Goal: Information Seeking & Learning: Learn about a topic

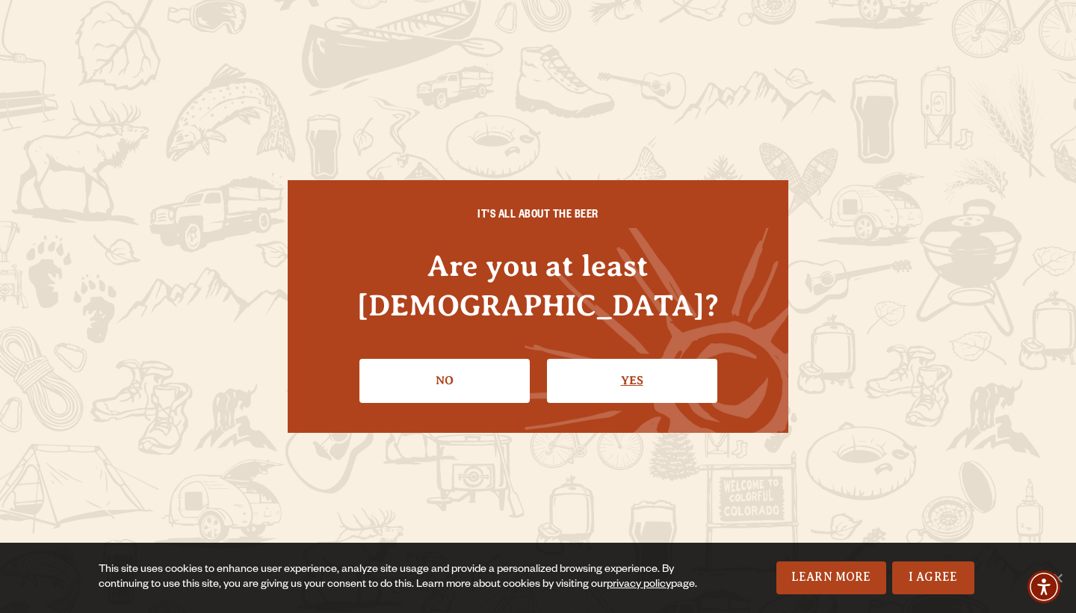
click at [631, 360] on link "Yes" at bounding box center [632, 380] width 170 height 43
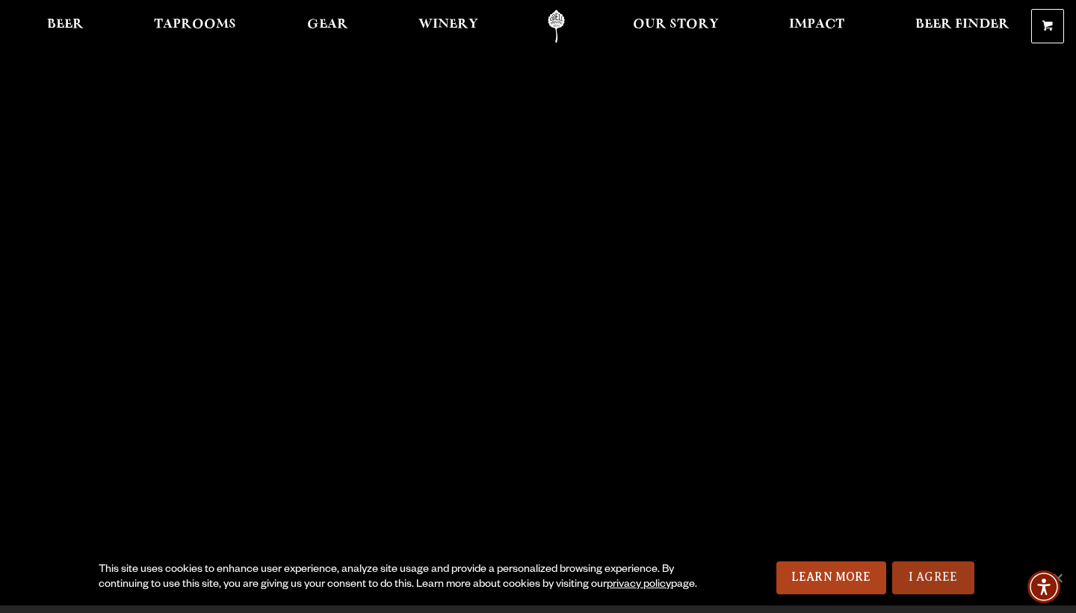
click at [946, 576] on link "I Agree" at bounding box center [933, 577] width 82 height 33
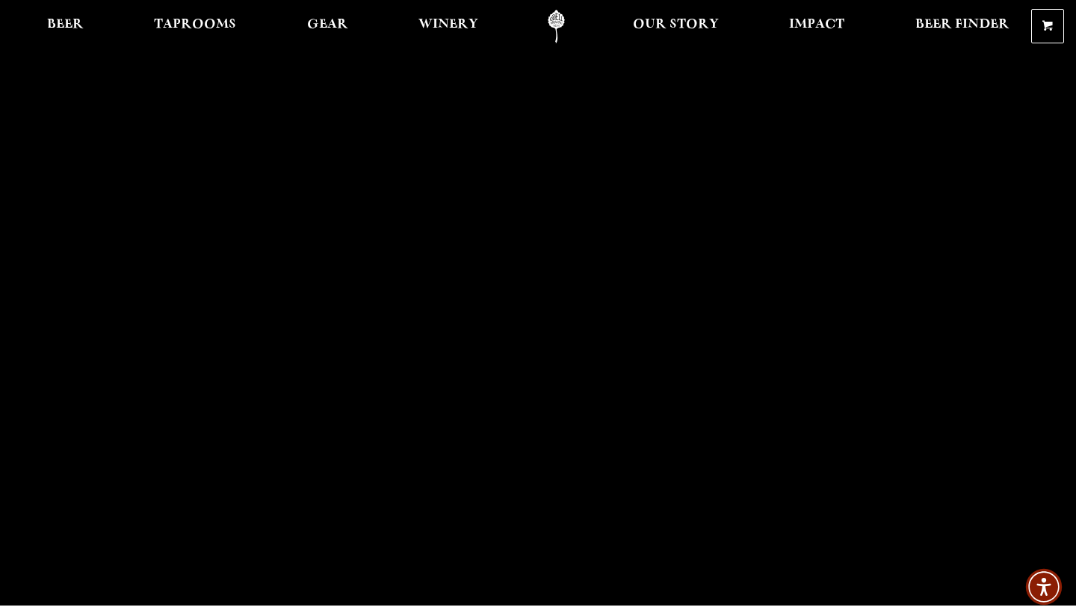
click at [1056, 570] on img "Accessibility Menu" at bounding box center [1044, 587] width 36 height 36
click at [76, 23] on span "Beer" at bounding box center [65, 25] width 37 height 12
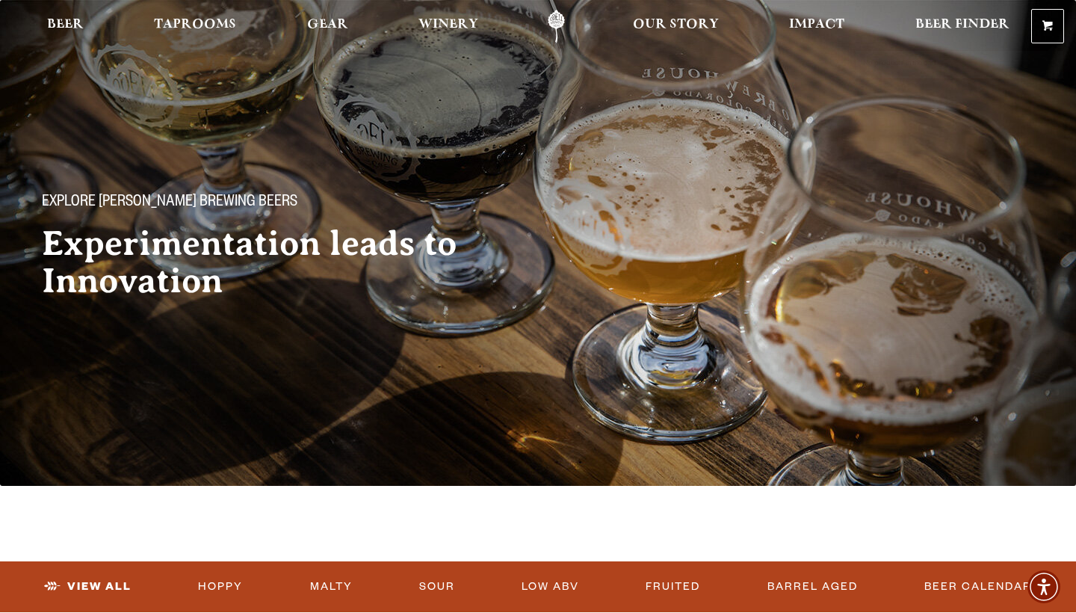
drag, startPoint x: 1070, startPoint y: 43, endPoint x: 1070, endPoint y: 102, distance: 59.8
click at [1012, 123] on div "Explore Odell Brewing Beers Experimentation leads to Innovation" at bounding box center [538, 185] width 1076 height 371
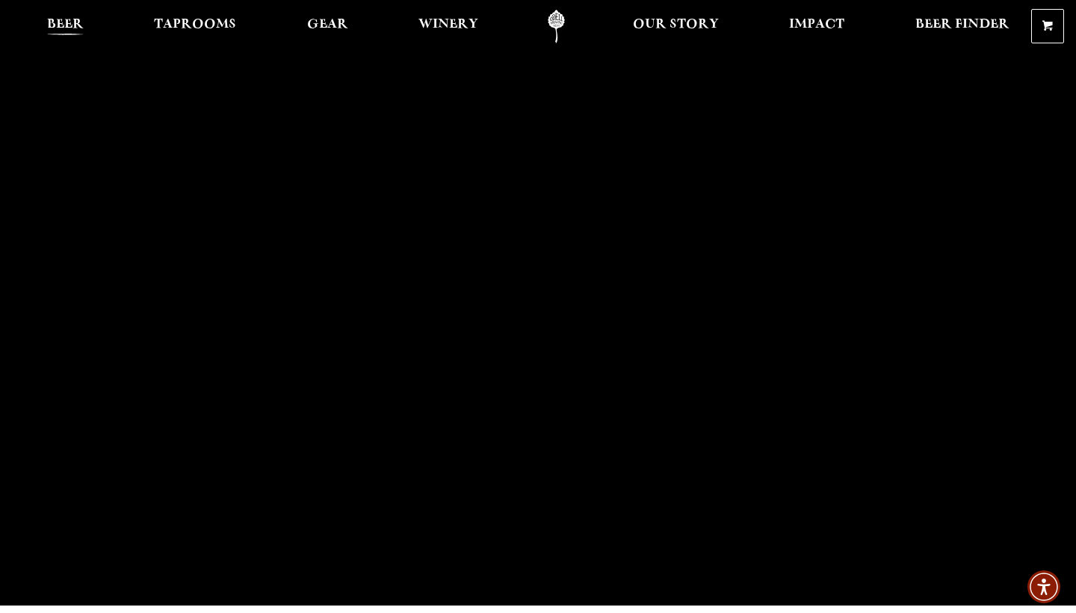
click at [68, 24] on span "Beer" at bounding box center [65, 25] width 37 height 12
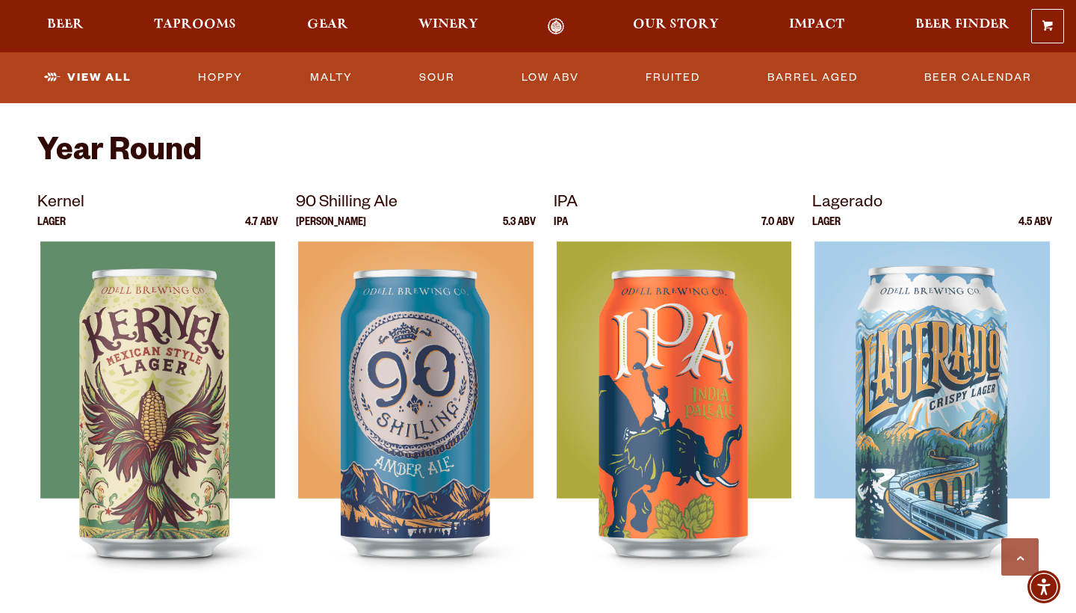
scroll to position [582, 0]
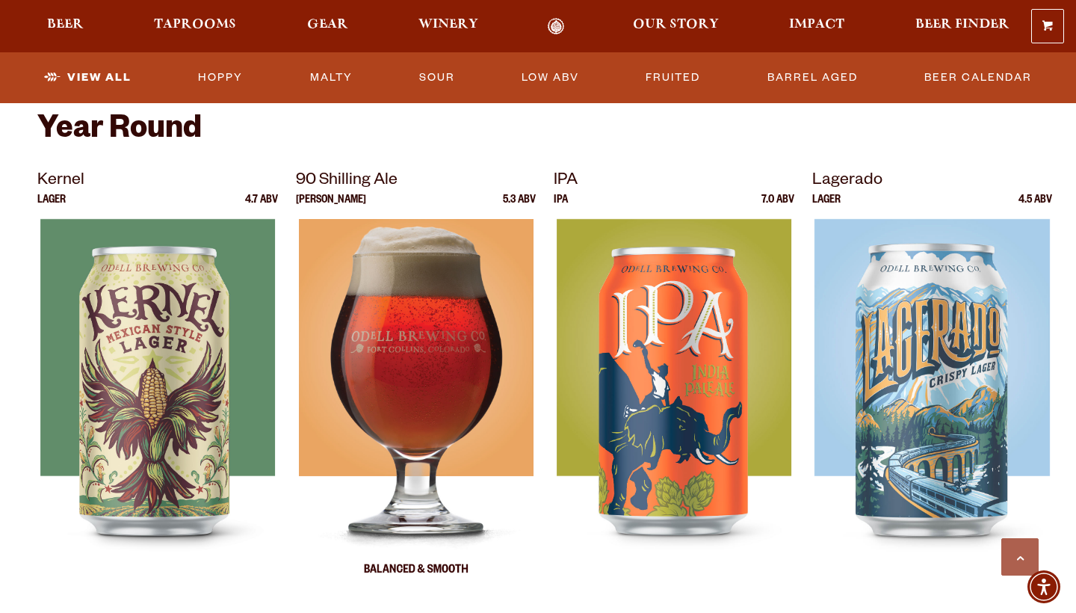
click at [395, 346] on img at bounding box center [415, 406] width 235 height 374
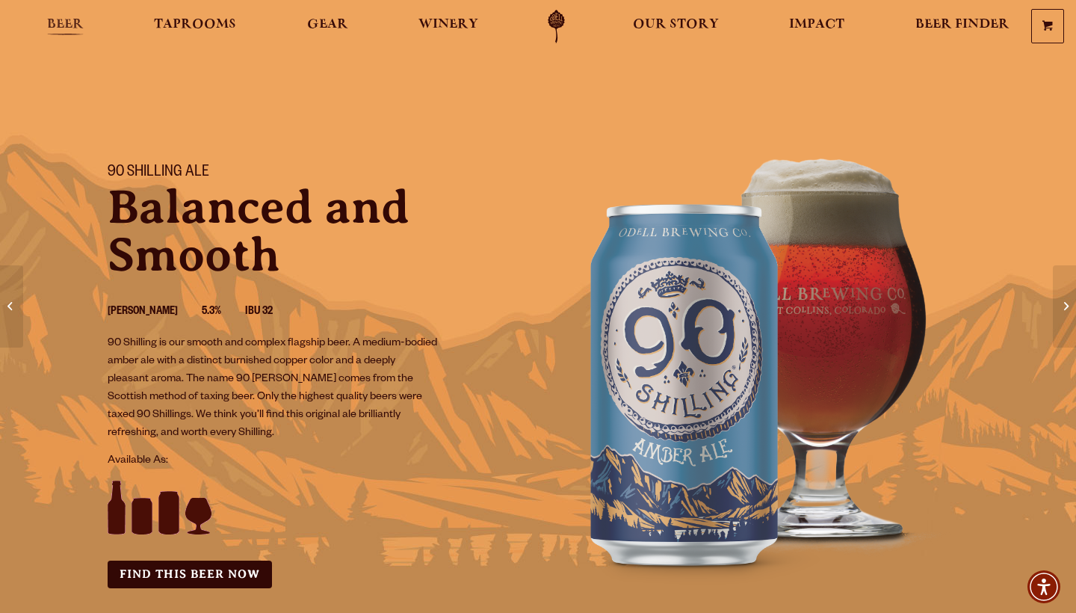
click at [59, 22] on span "Beer" at bounding box center [65, 25] width 37 height 12
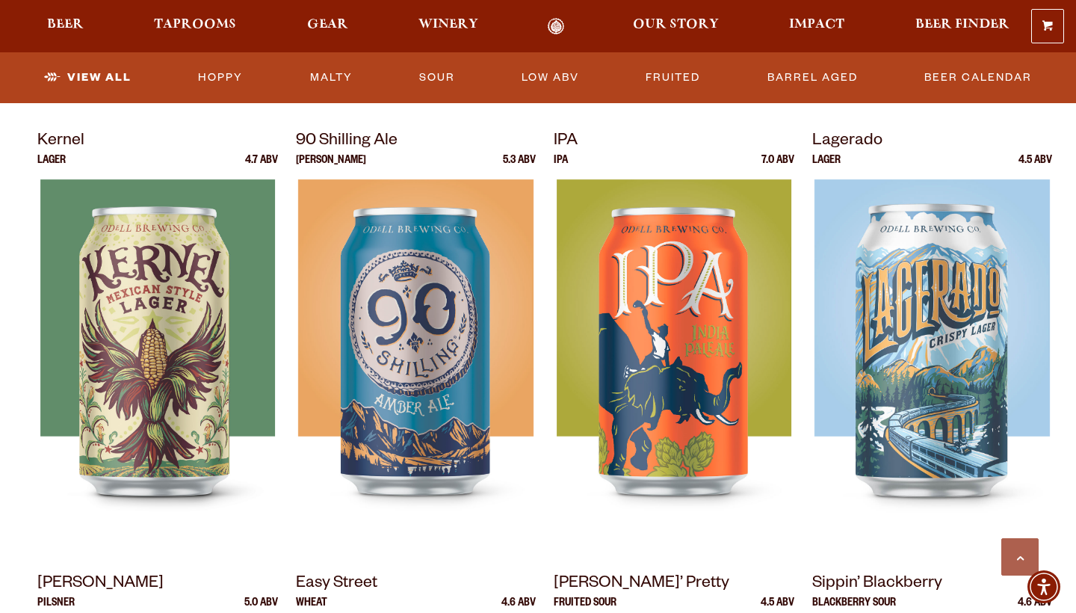
scroll to position [634, 0]
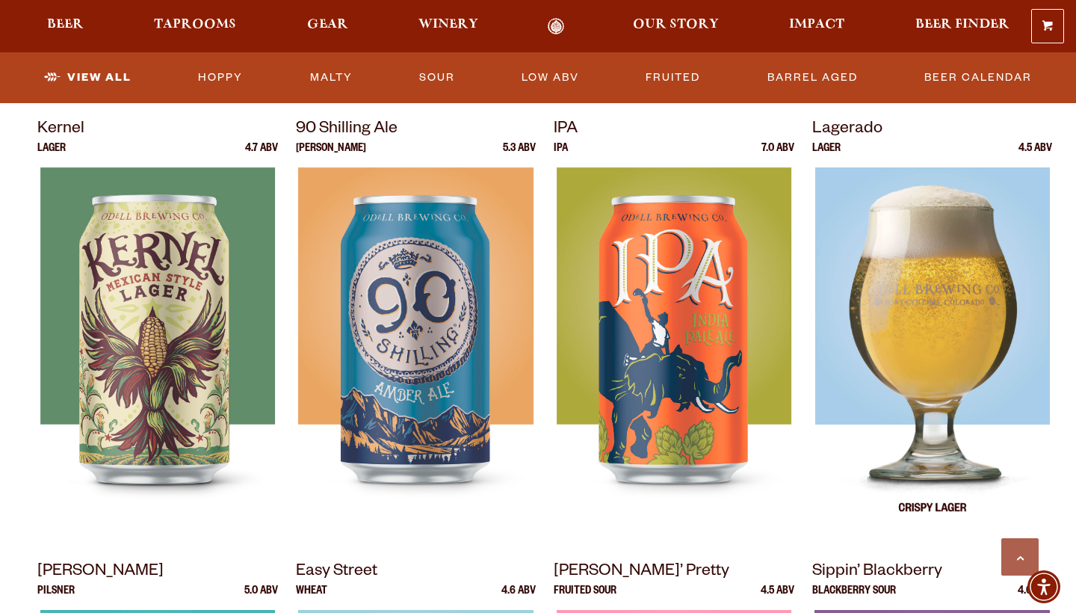
click at [976, 335] on img at bounding box center [931, 354] width 235 height 374
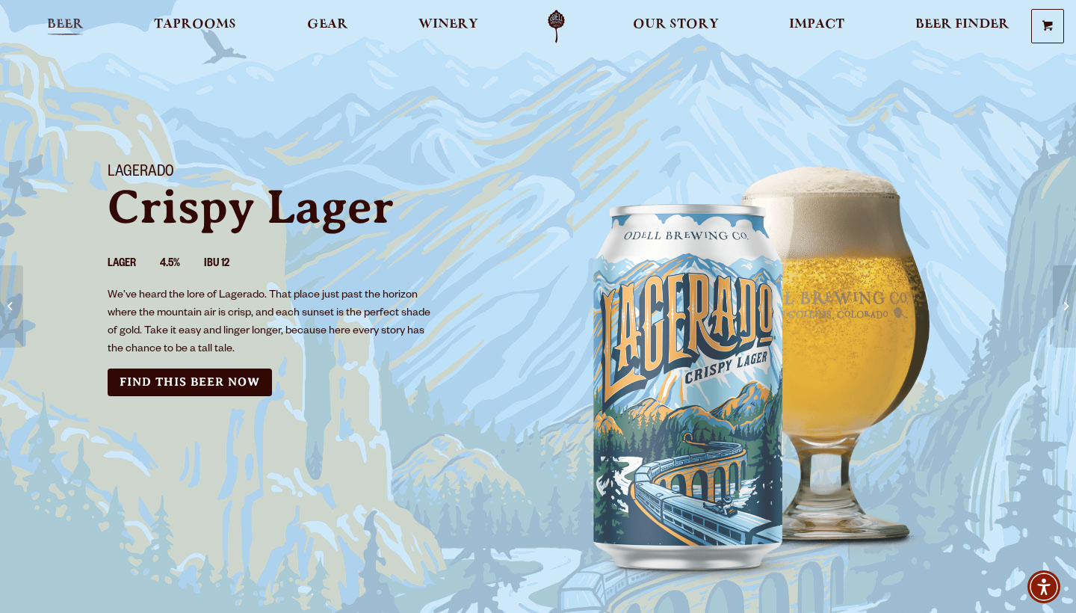
click at [61, 27] on span "Beer" at bounding box center [65, 25] width 37 height 12
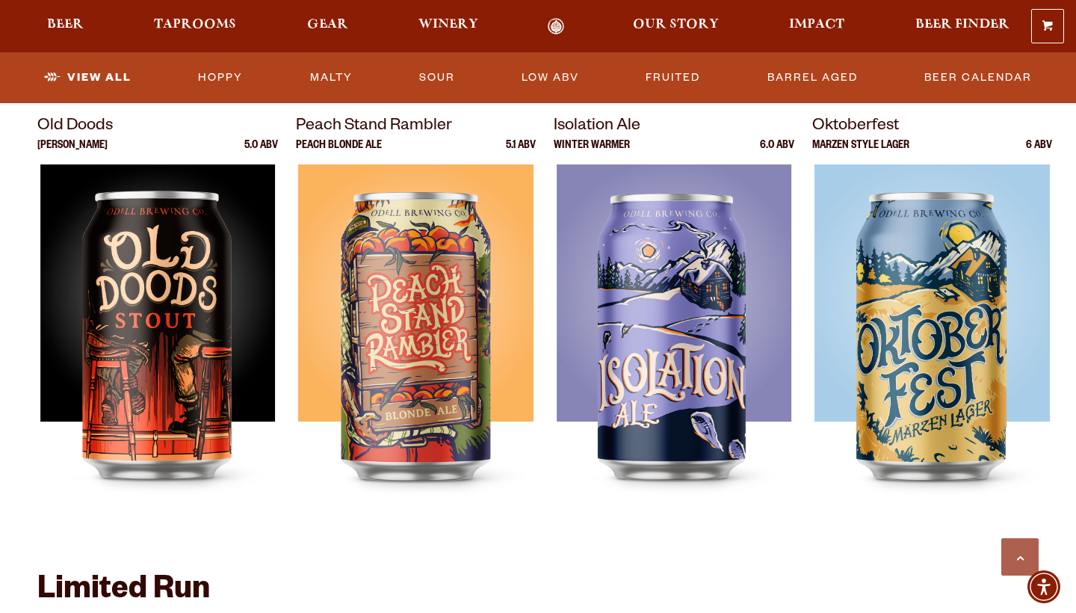
scroll to position [2085, 0]
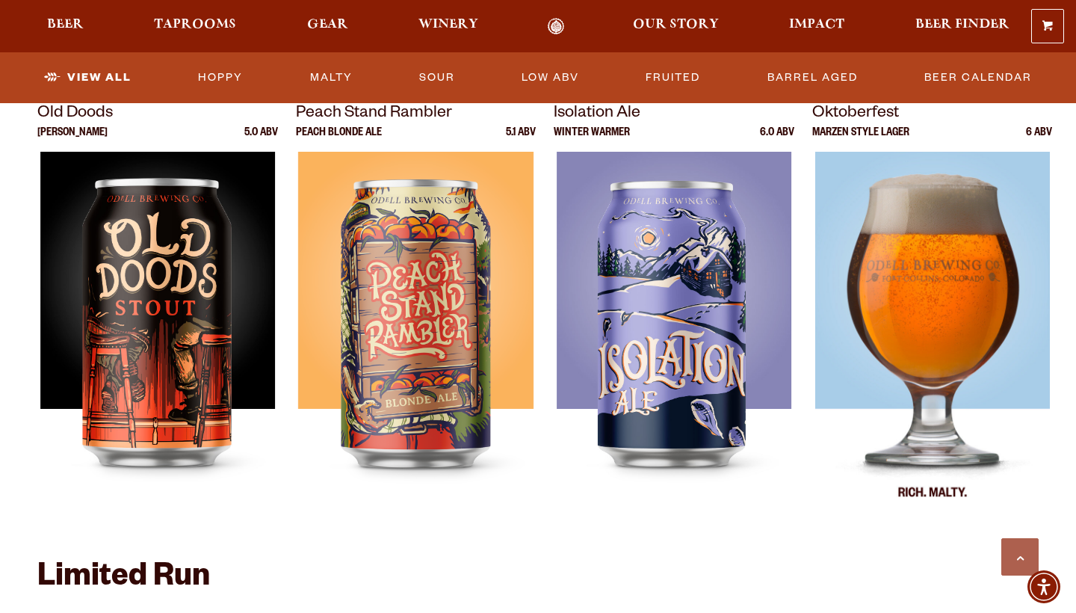
click at [950, 288] on img at bounding box center [931, 339] width 235 height 374
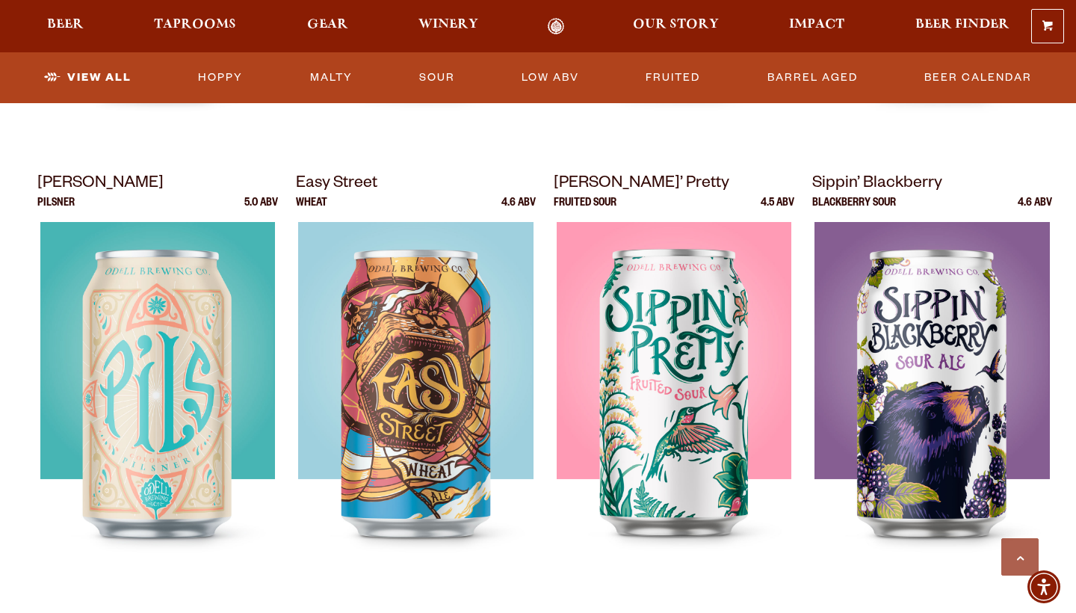
scroll to position [1018, 0]
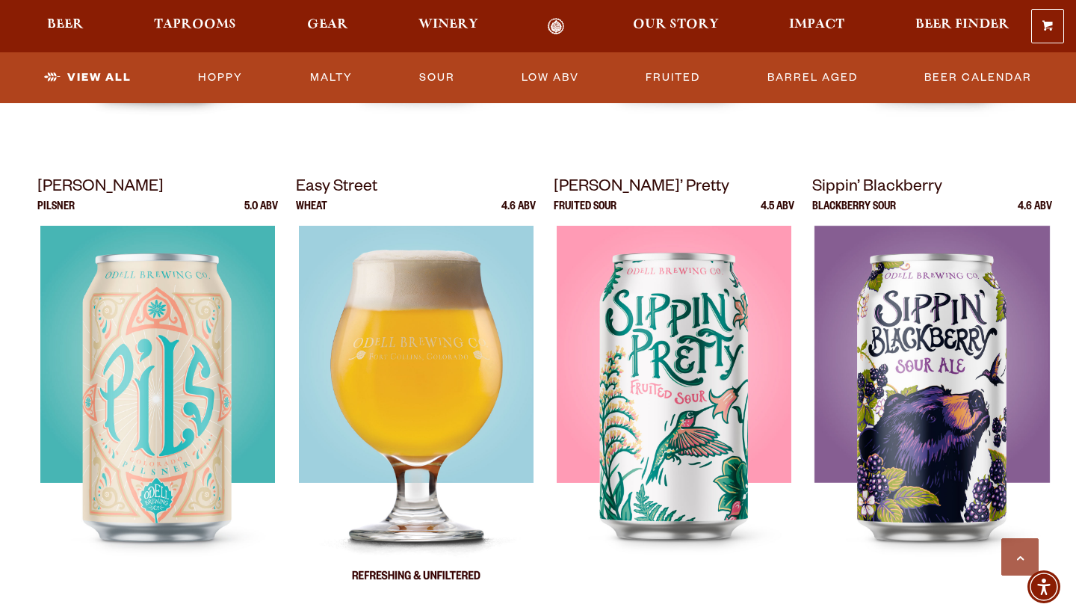
click at [415, 389] on img at bounding box center [415, 413] width 235 height 374
